Goal: Information Seeking & Learning: Learn about a topic

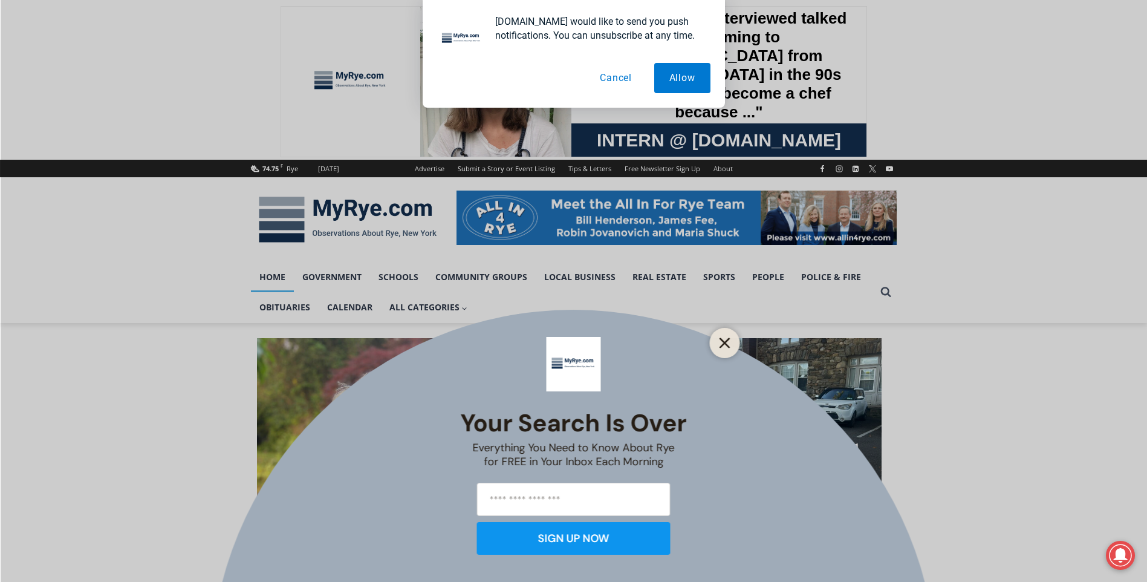
click at [718, 348] on button "Close" at bounding box center [724, 342] width 17 height 17
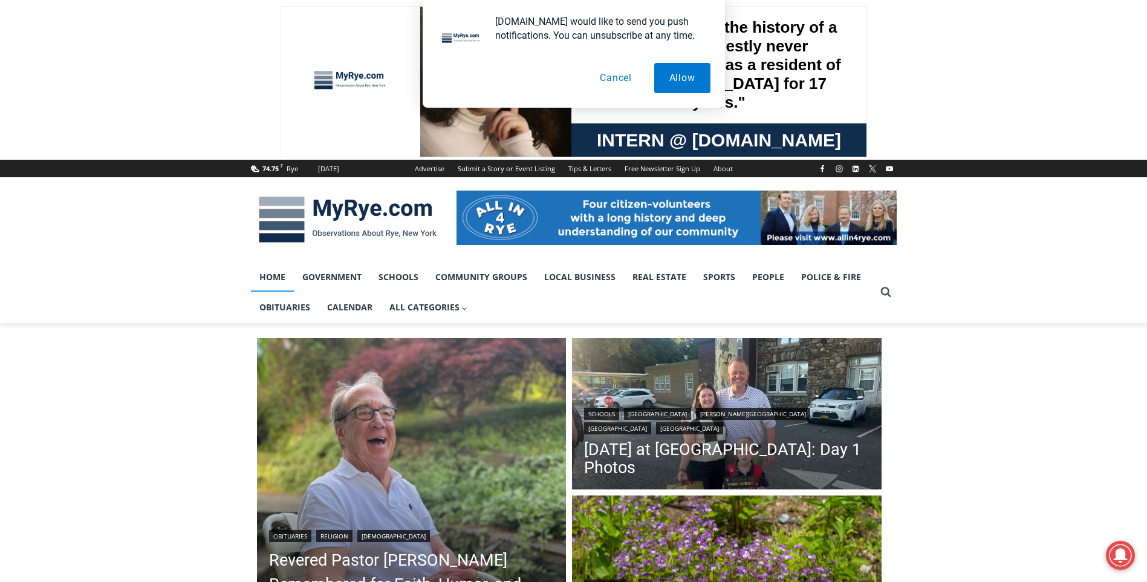
click at [611, 73] on button "Cancel" at bounding box center [616, 78] width 62 height 30
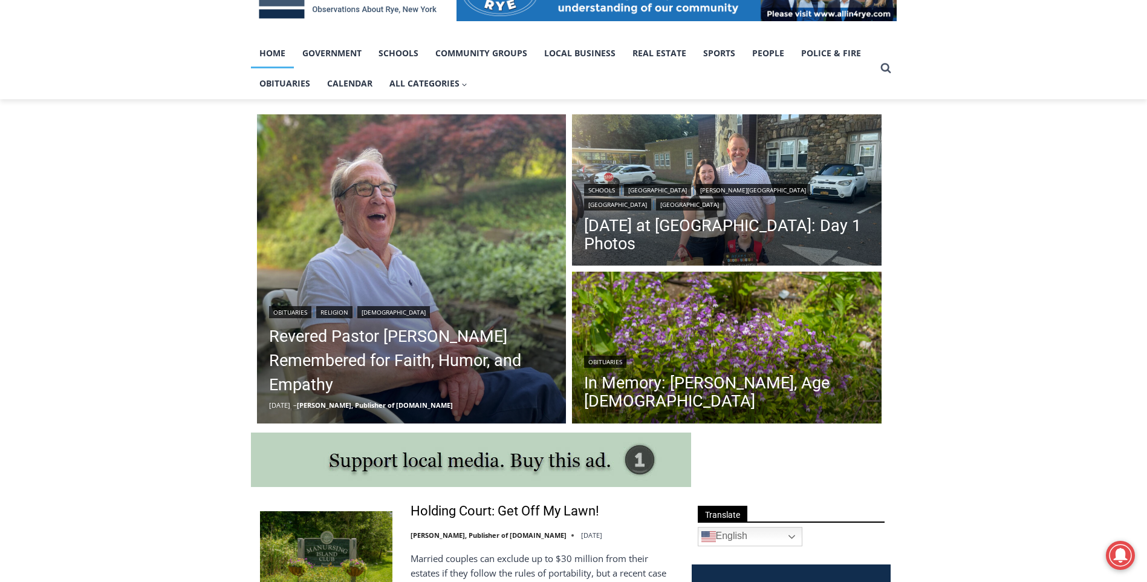
scroll to position [242, 0]
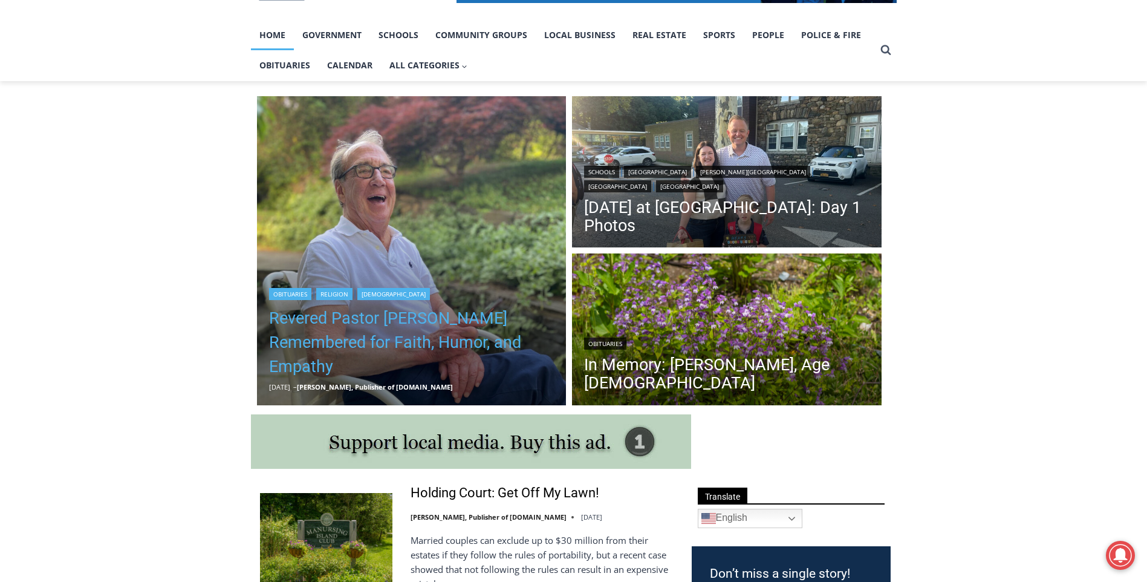
click at [313, 347] on link "Revered Pastor [PERSON_NAME] Remembered for Faith, Humor, and Empathy" at bounding box center [411, 342] width 285 height 73
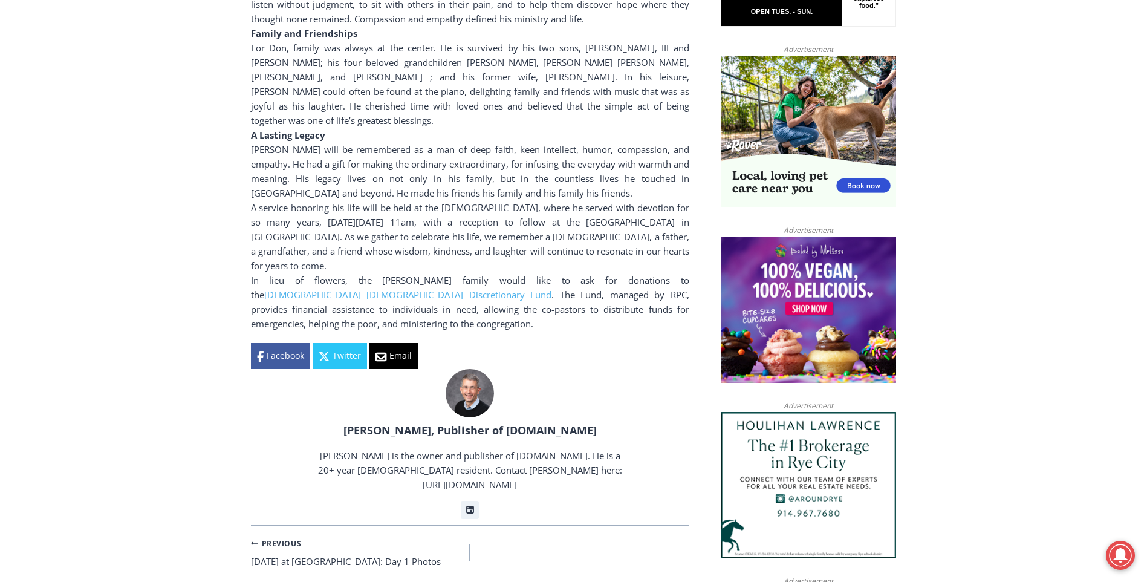
scroll to position [1007, 0]
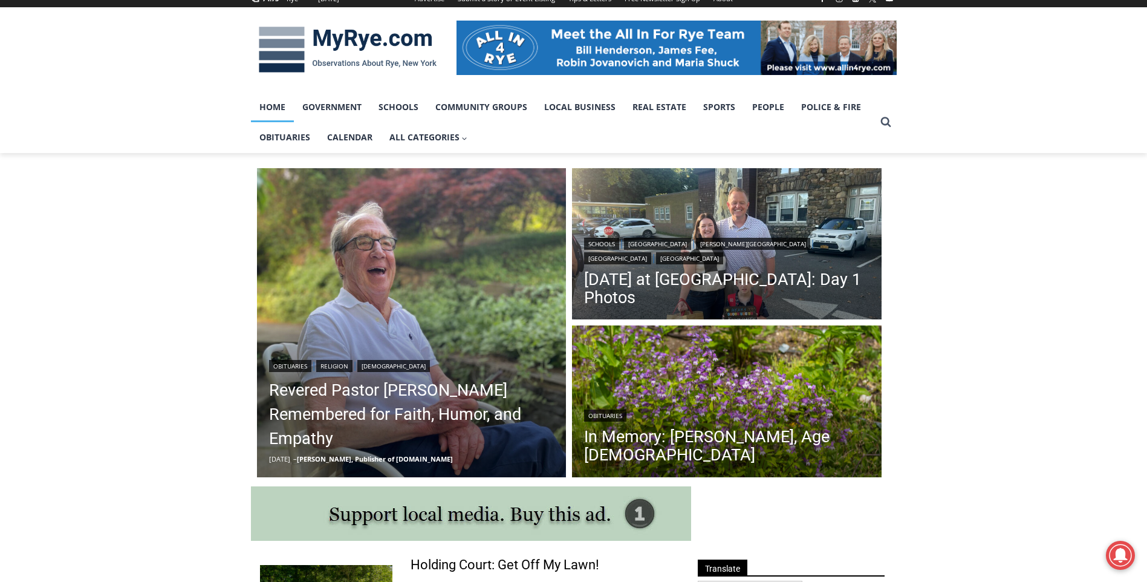
scroll to position [181, 0]
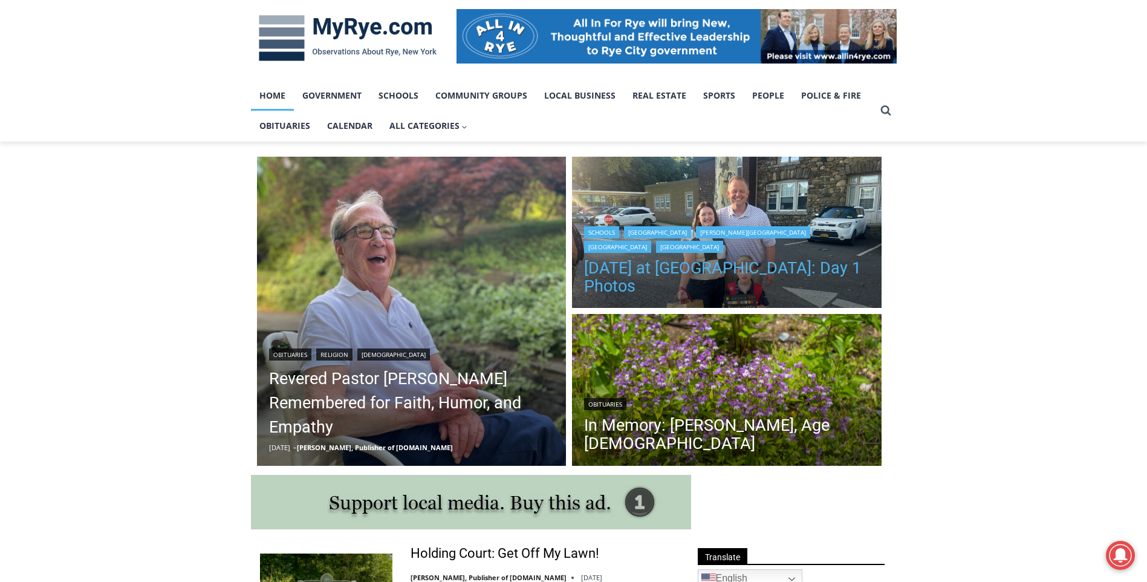
click at [633, 268] on link "[DATE] at [GEOGRAPHIC_DATA]: Day 1 Photos" at bounding box center [726, 277] width 285 height 36
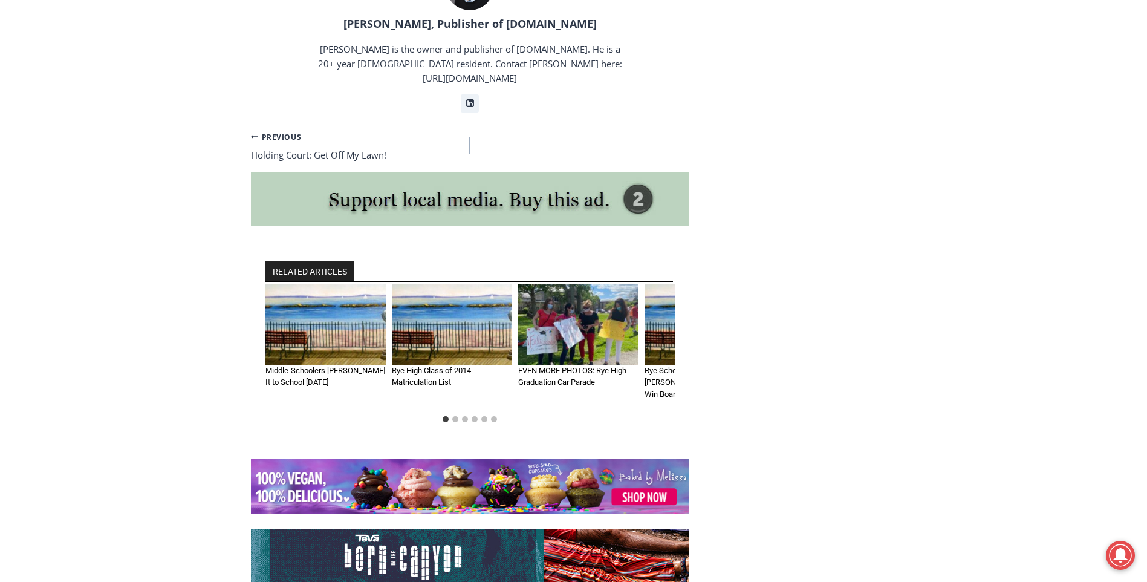
scroll to position [2756, 0]
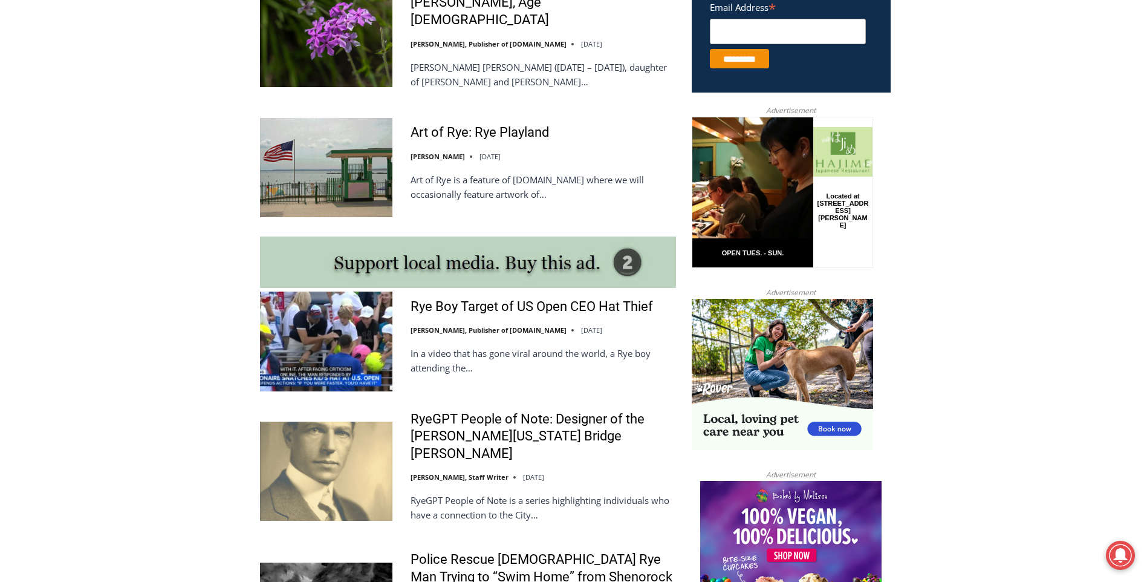
scroll to position [785, 0]
